Goal: Navigation & Orientation: Find specific page/section

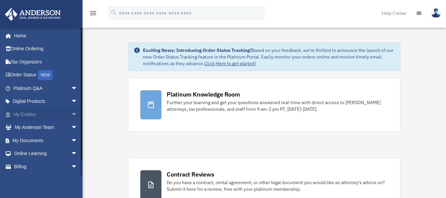
click at [32, 115] on link "My Entities arrow_drop_down" at bounding box center [46, 114] width 83 height 13
click at [71, 114] on span "arrow_drop_down" at bounding box center [77, 115] width 13 height 14
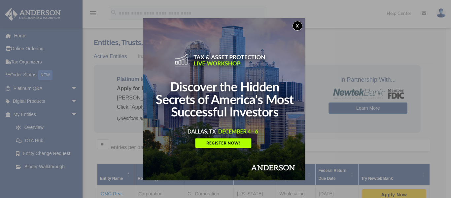
click at [299, 25] on button "x" at bounding box center [297, 26] width 10 height 10
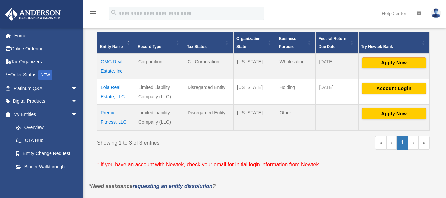
scroll to position [132, 0]
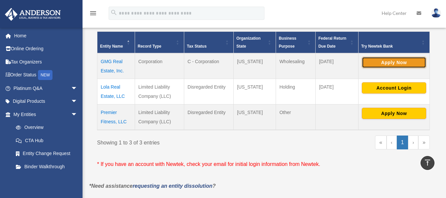
click at [407, 62] on button "Apply Now" at bounding box center [394, 62] width 64 height 11
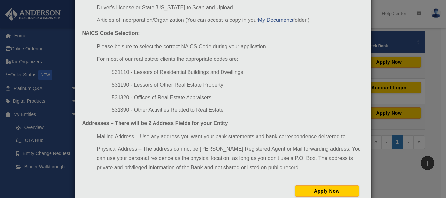
scroll to position [105, 0]
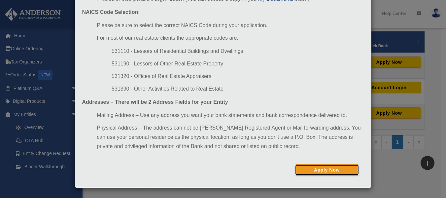
click at [321, 169] on button "Apply Now" at bounding box center [327, 169] width 64 height 11
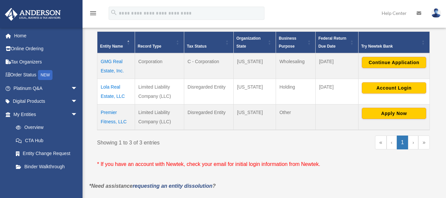
scroll to position [132, 0]
click at [26, 74] on link "Order Status NEW" at bounding box center [46, 75] width 83 height 14
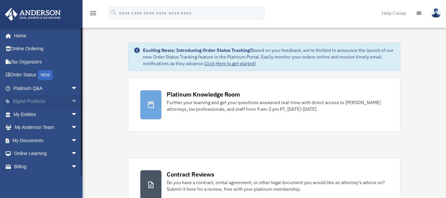
click at [71, 102] on span "arrow_drop_down" at bounding box center [77, 102] width 13 height 14
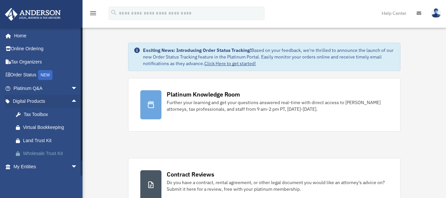
click at [42, 152] on div "Wholesale Trust Kit" at bounding box center [51, 153] width 56 height 8
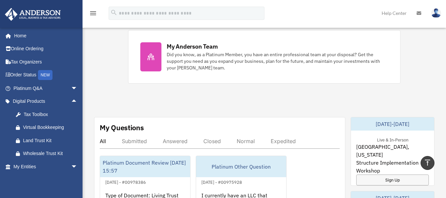
scroll to position [264, 0]
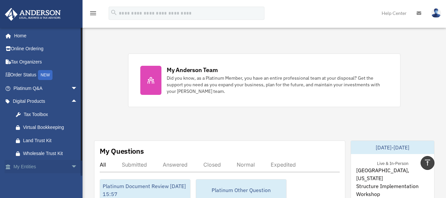
click at [31, 169] on link "My Entities arrow_drop_down" at bounding box center [46, 166] width 83 height 13
click at [71, 167] on span "arrow_drop_down" at bounding box center [77, 167] width 13 height 14
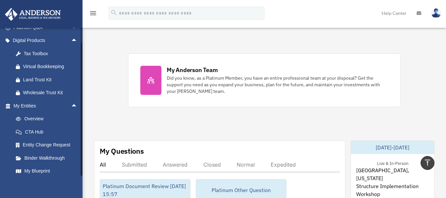
scroll to position [142, 0]
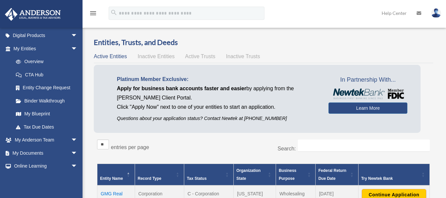
scroll to position [66, 0]
click at [71, 139] on span "arrow_drop_down" at bounding box center [77, 140] width 13 height 14
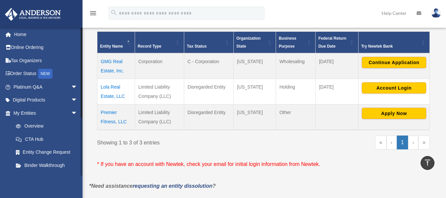
scroll to position [0, 0]
